Goal: Use online tool/utility: Utilize a website feature to perform a specific function

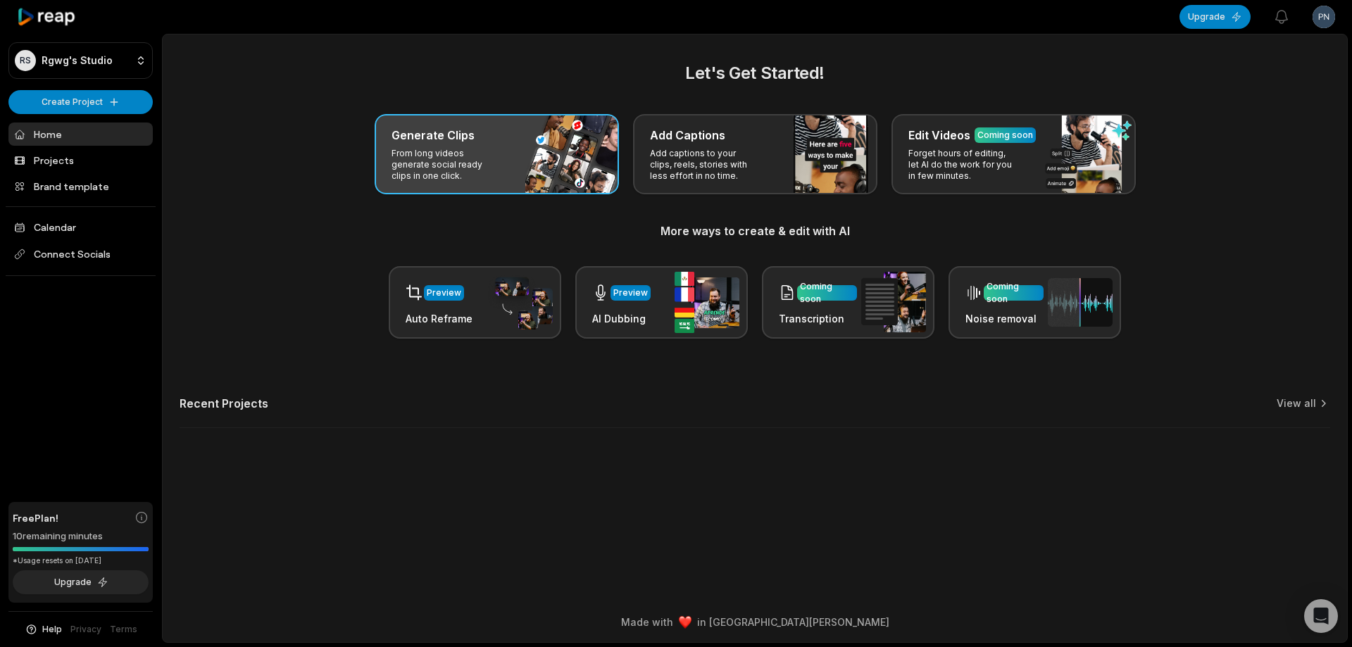
click at [529, 155] on div "Generate Clips From long videos generate social ready clips in one click." at bounding box center [497, 154] width 244 height 80
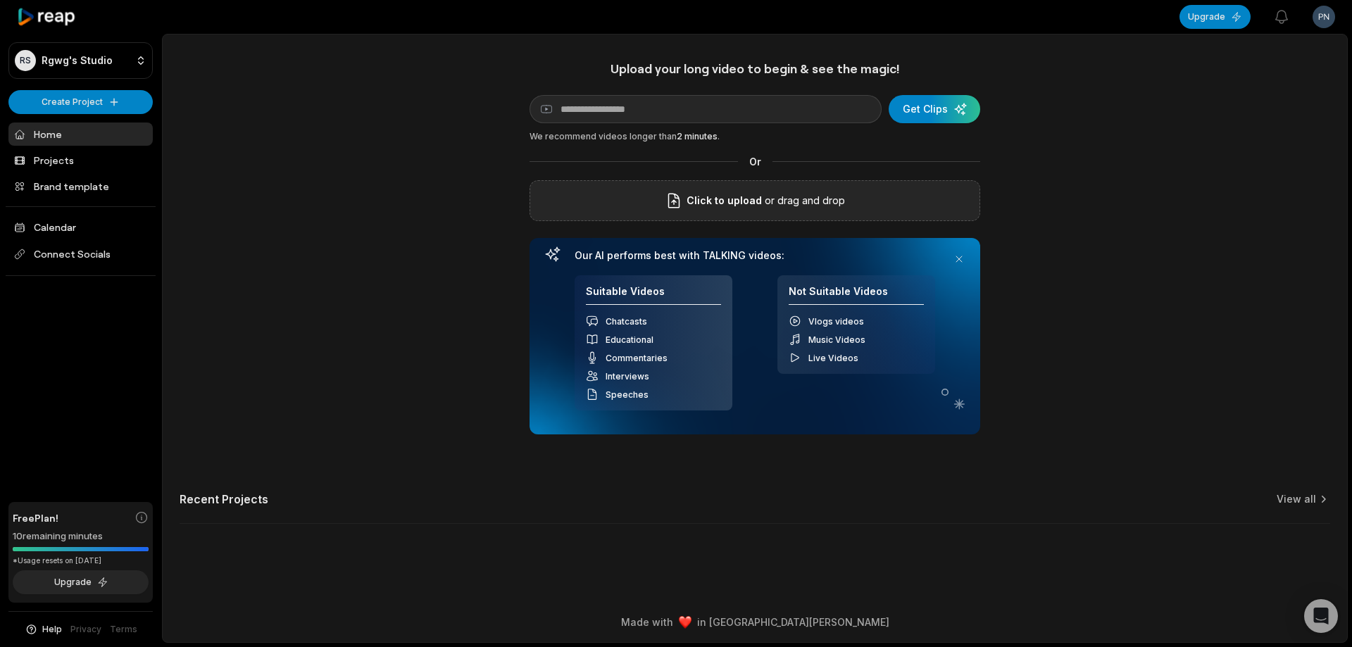
click at [594, 200] on div "Click to upload or drag and drop" at bounding box center [755, 200] width 451 height 41
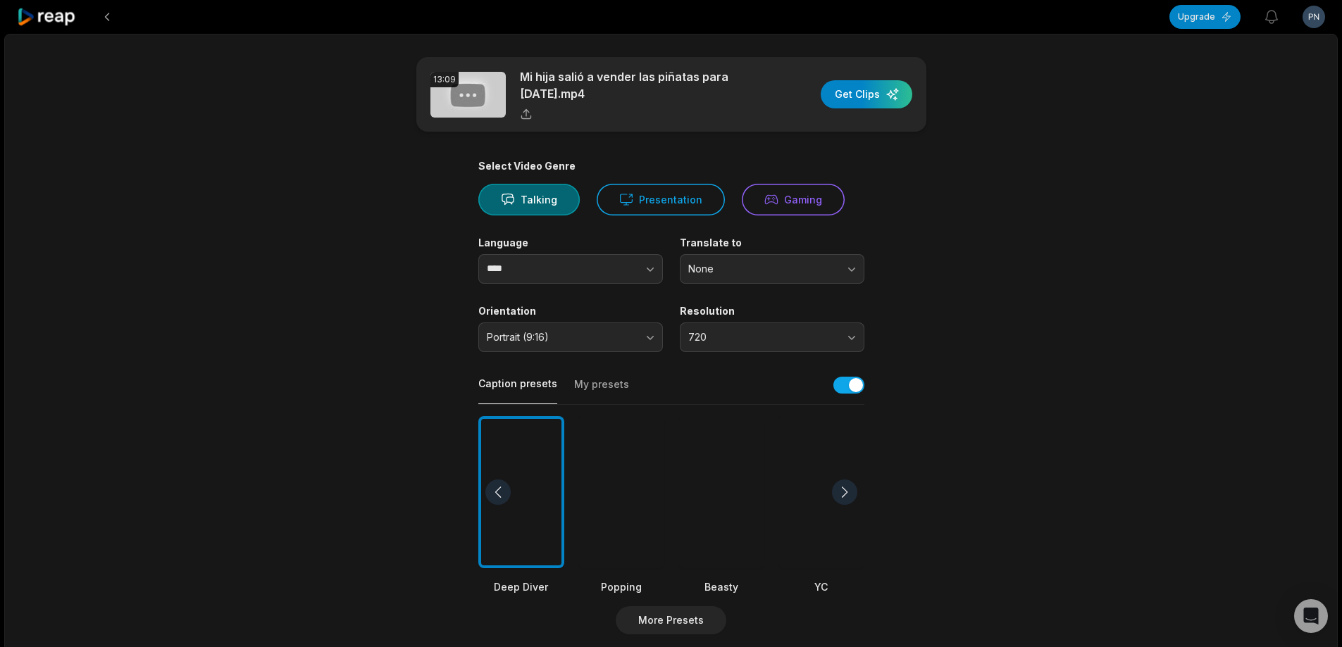
click at [736, 522] on div at bounding box center [721, 492] width 86 height 153
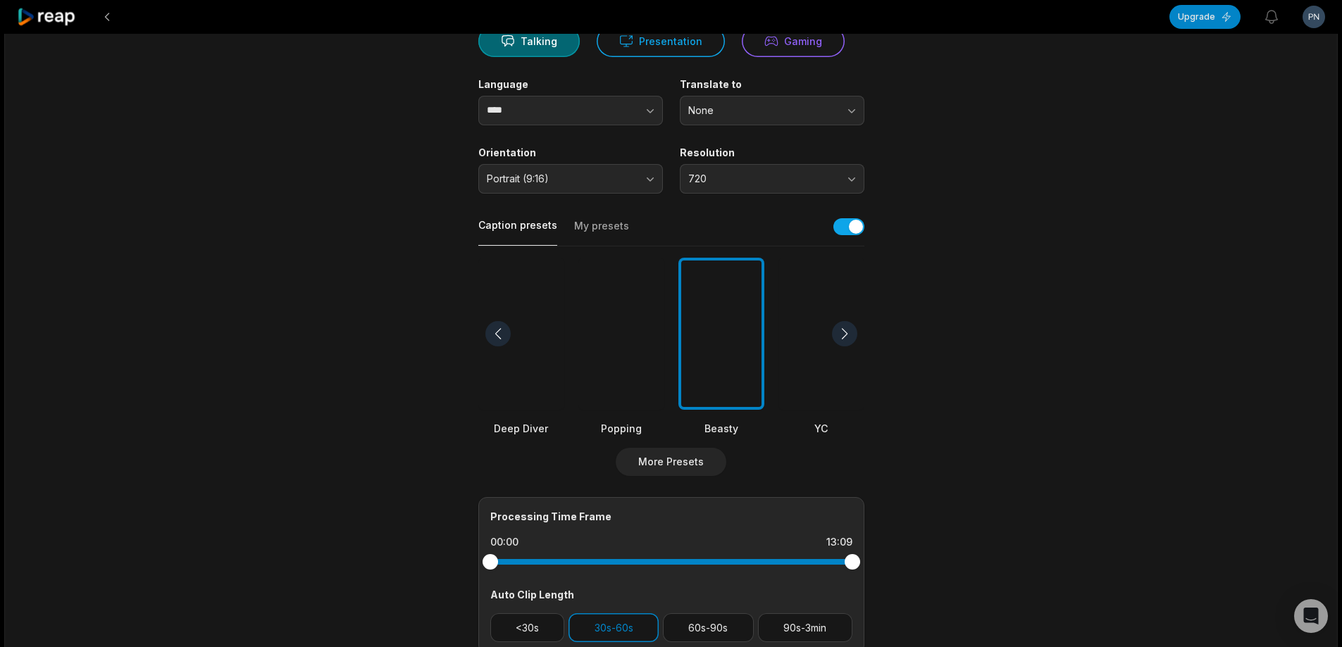
scroll to position [211, 0]
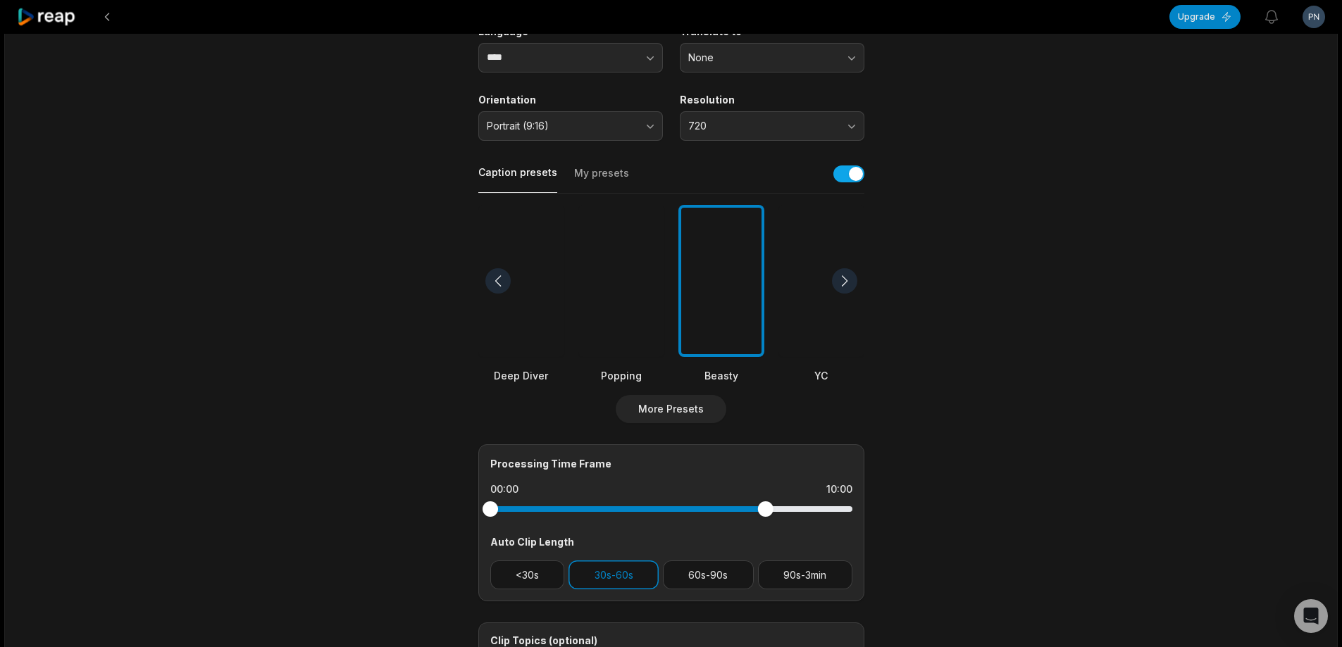
drag, startPoint x: 854, startPoint y: 511, endPoint x: 765, endPoint y: 509, distance: 89.5
click at [765, 509] on div at bounding box center [764, 508] width 15 height 15
click at [790, 578] on button "90s-3min" at bounding box center [805, 575] width 94 height 29
click at [619, 577] on button "30s-60s" at bounding box center [613, 575] width 90 height 29
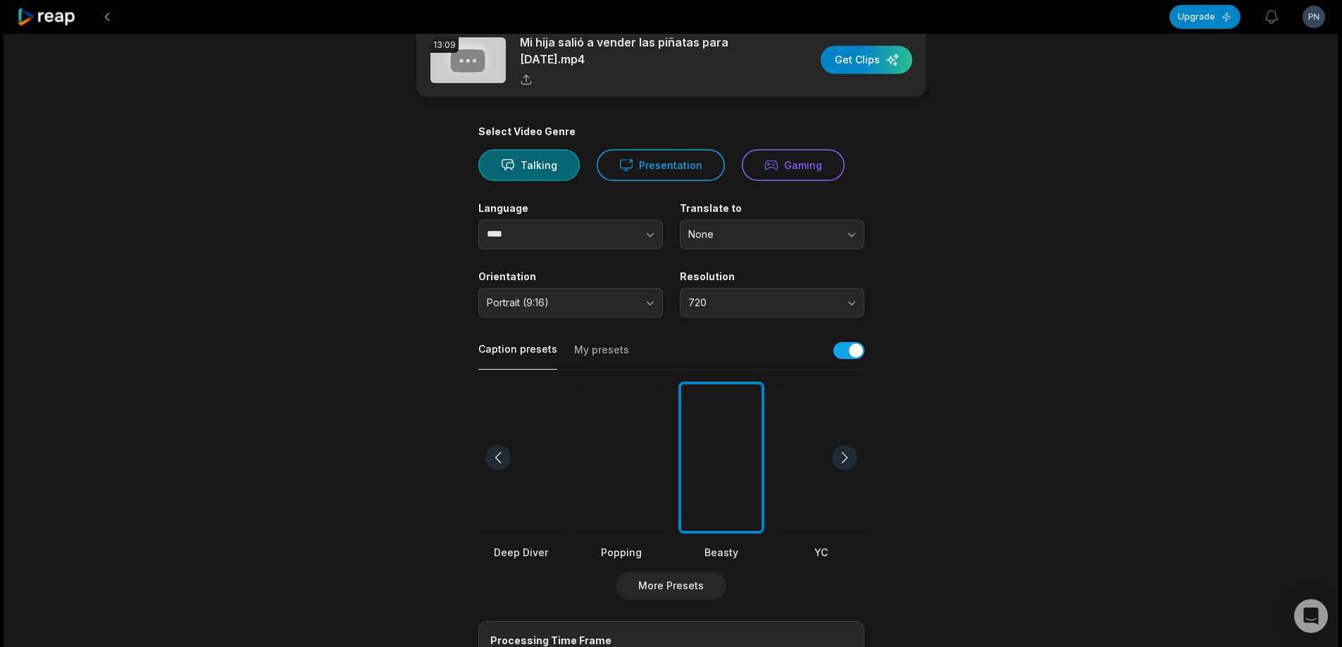
scroll to position [0, 0]
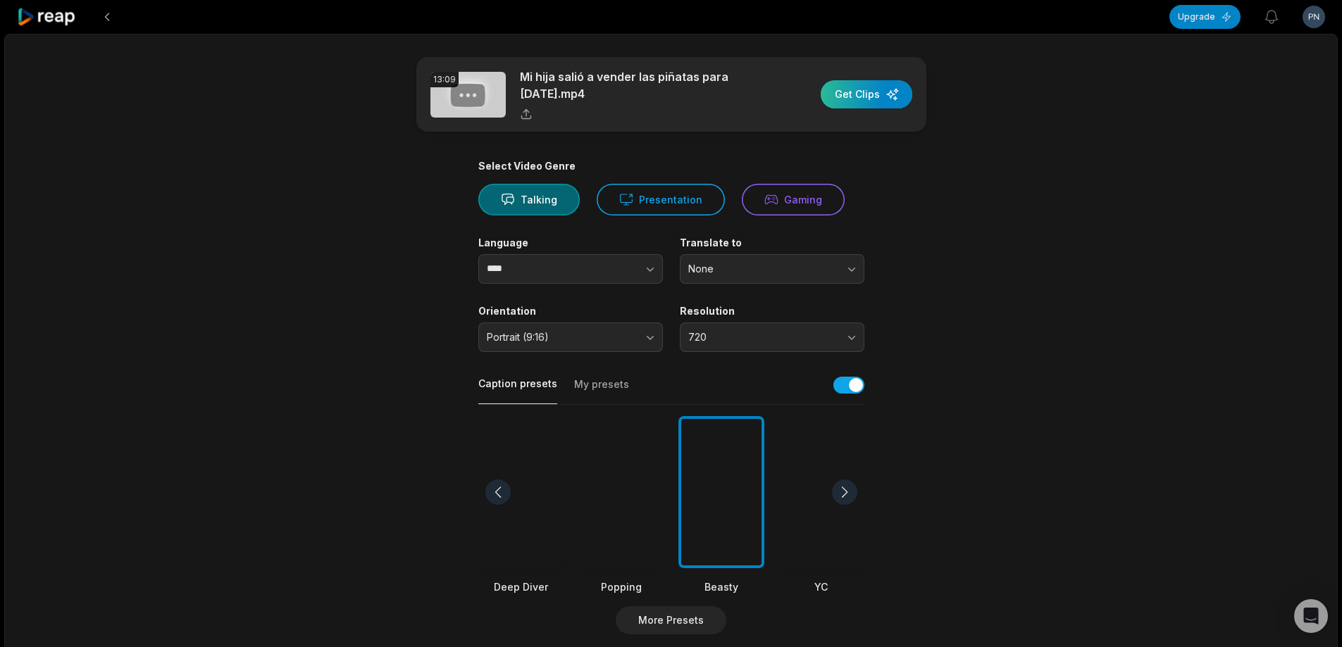
click at [875, 98] on div "button" at bounding box center [867, 94] width 92 height 28
